Goal: Information Seeking & Learning: Learn about a topic

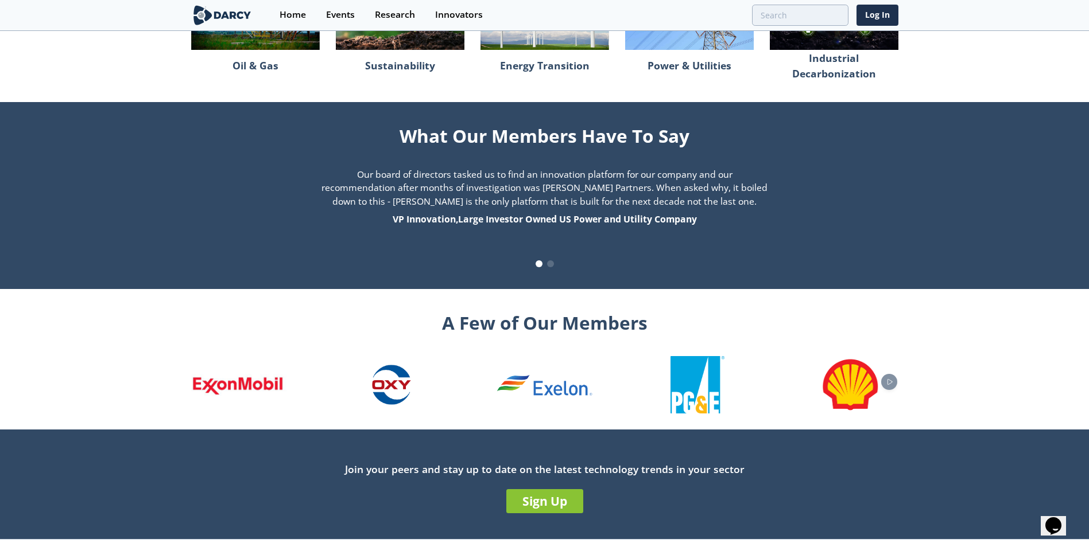
scroll to position [1098, 0]
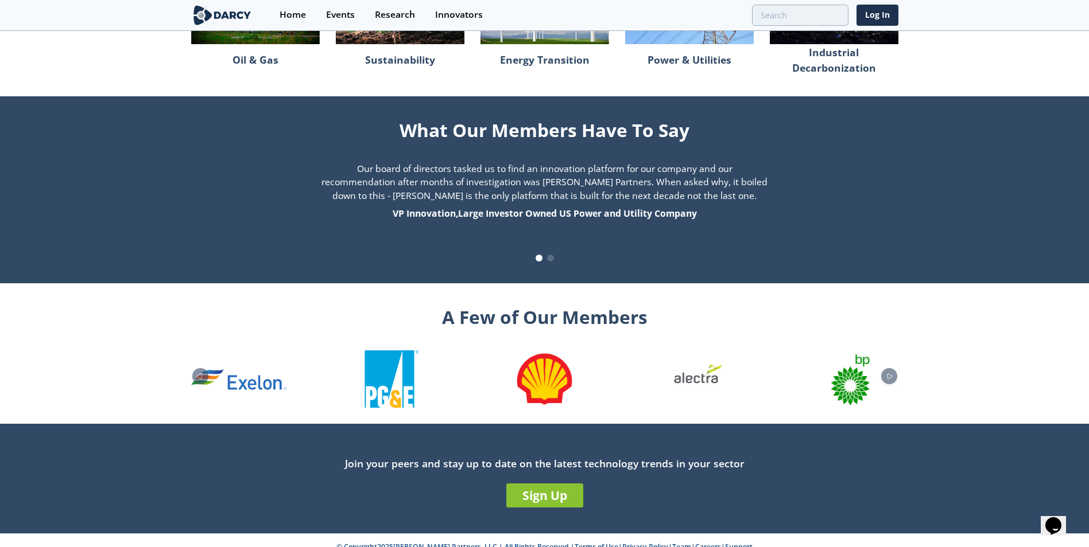
click at [695, 542] on link "Careers" at bounding box center [708, 547] width 26 height 10
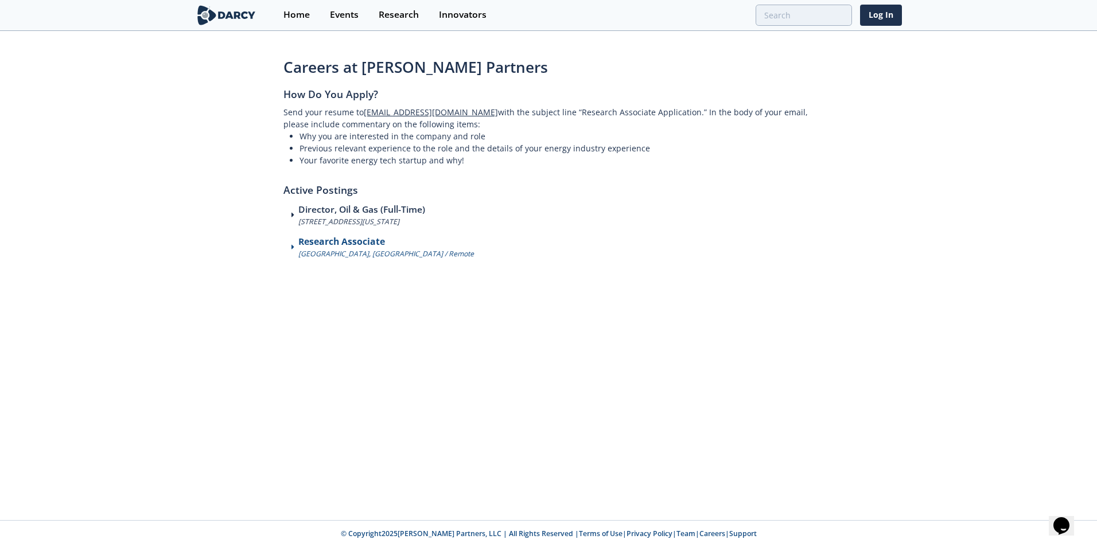
click at [289, 244] on div "Research Associate Houston, TX / Remote" at bounding box center [548, 247] width 530 height 24
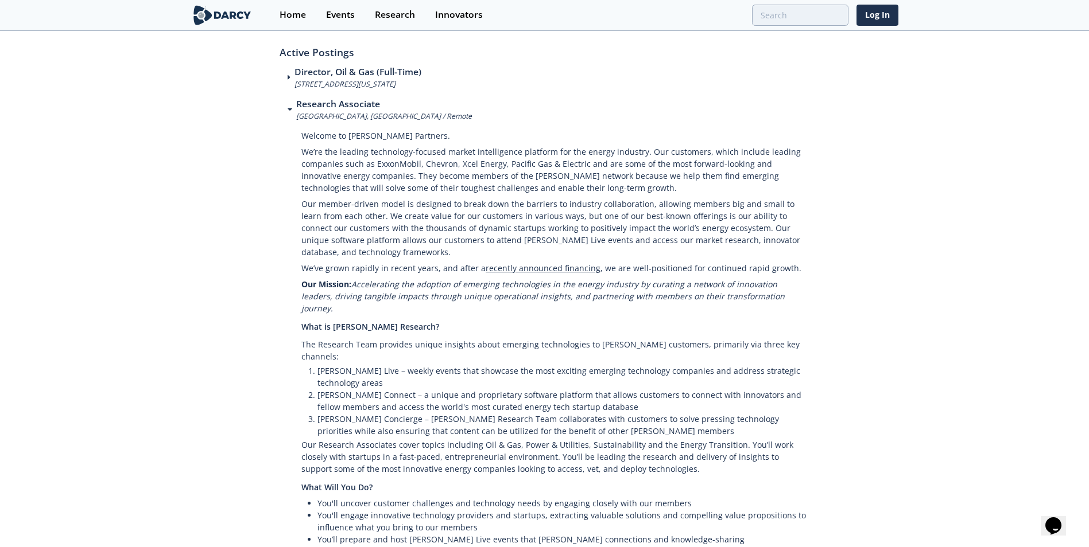
scroll to position [83, 0]
